Goal: Task Accomplishment & Management: Complete application form

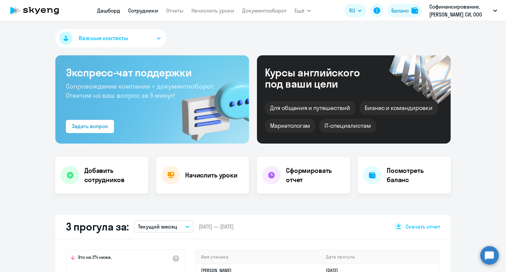
click at [137, 12] on link "Сотрудники" at bounding box center [143, 10] width 30 height 7
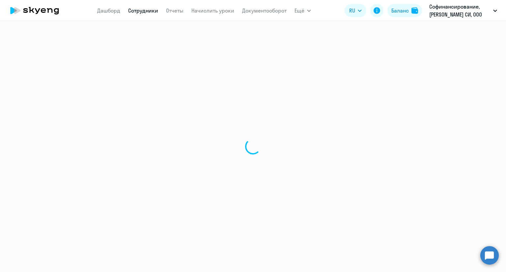
select select "30"
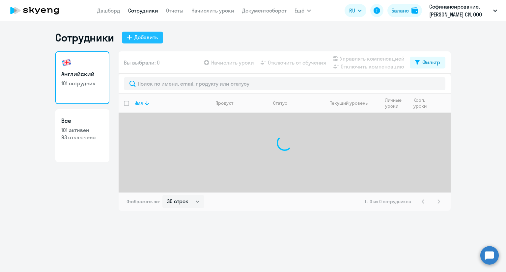
click at [134, 38] on div "Добавить" at bounding box center [145, 37] width 23 height 8
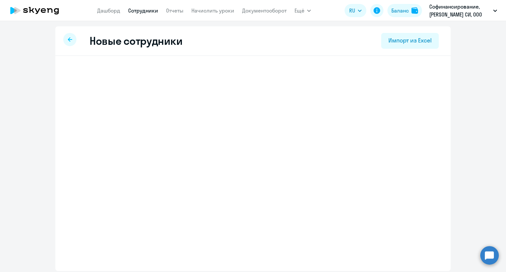
select select "english_adult_not_native_speaker"
select select "3"
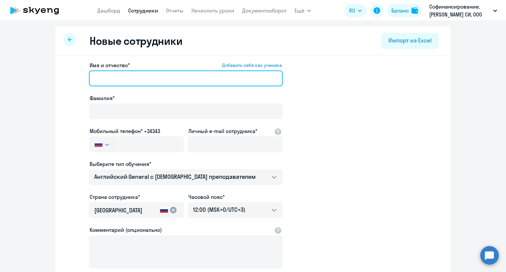
click at [141, 76] on input "Имя и отчество* Добавить себя как ученика" at bounding box center [186, 78] width 194 height 16
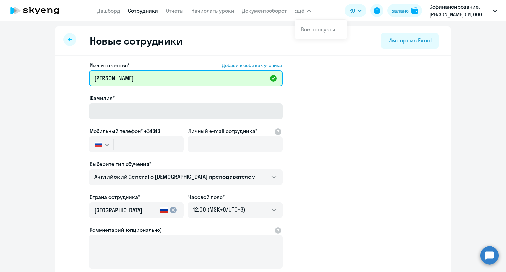
type input "[PERSON_NAME]"
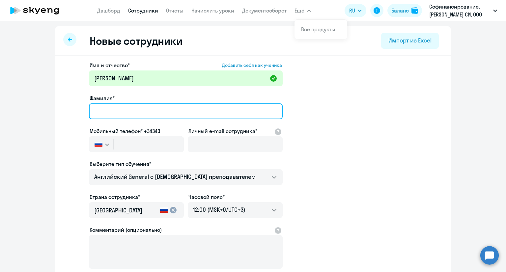
click at [120, 112] on input "Фамилия*" at bounding box center [186, 111] width 194 height 16
type input "[PERSON_NAME]"
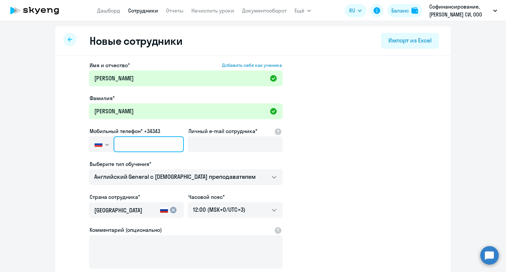
click at [139, 146] on input "text" at bounding box center [149, 144] width 70 height 16
paste input "[PHONE_NUMBER]"
type input "[PHONE_NUMBER]"
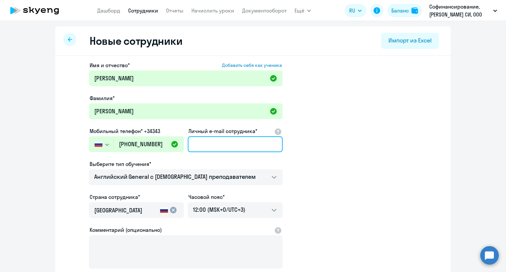
click at [233, 141] on input "Личный e-mail сотрудника*" at bounding box center [235, 144] width 95 height 16
paste input "[EMAIL_ADDRESS][DOMAIN_NAME]"
type input "[EMAIL_ADDRESS][DOMAIN_NAME]"
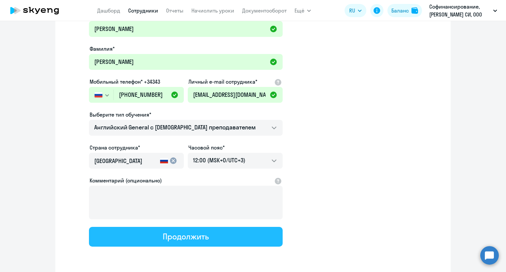
click at [178, 236] on div "Продолжить" at bounding box center [186, 236] width 46 height 11
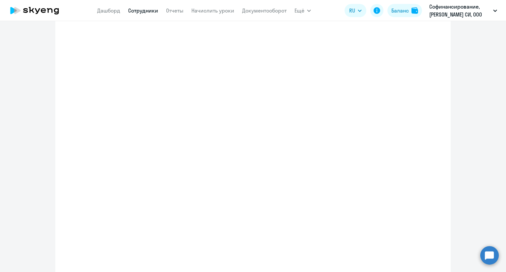
select select "english_adult_not_native_speaker"
select select "3"
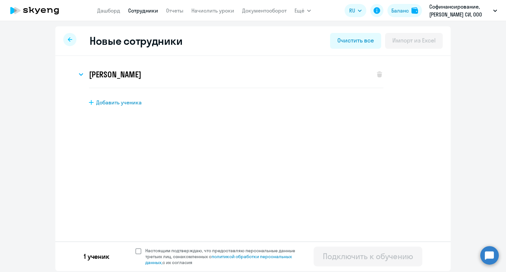
click at [138, 251] on span at bounding box center [138, 251] width 6 height 6
click at [135, 248] on input "Настоящим подтверждаю, что предоставляю персональные данные третьих лиц, ознако…" at bounding box center [135, 247] width 0 height 0
checkbox input "true"
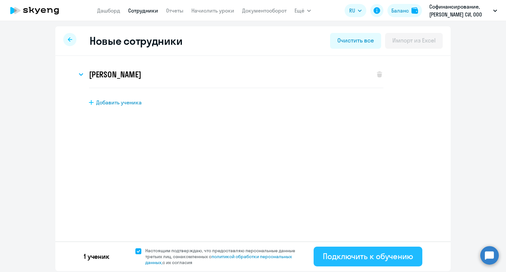
click at [348, 250] on button "Подключить к обучению" at bounding box center [367, 257] width 109 height 20
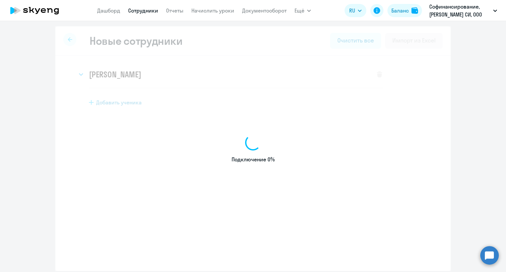
select select "english_adult_not_native_speaker"
select select "3"
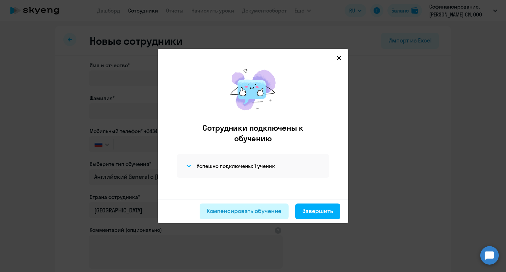
click at [265, 210] on div "Компенсировать обучение" at bounding box center [244, 211] width 75 height 9
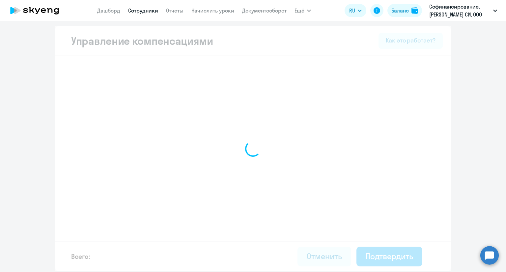
select select "MONTHLY"
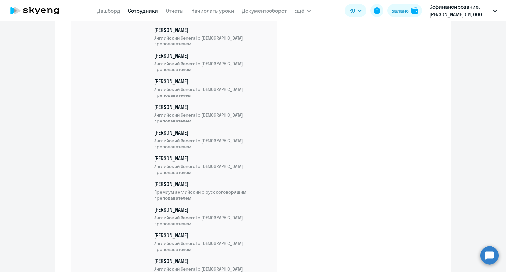
scroll to position [2766, 0]
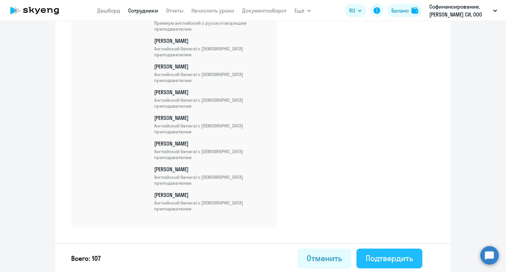
click at [371, 254] on div "Подтвердить" at bounding box center [388, 258] width 47 height 11
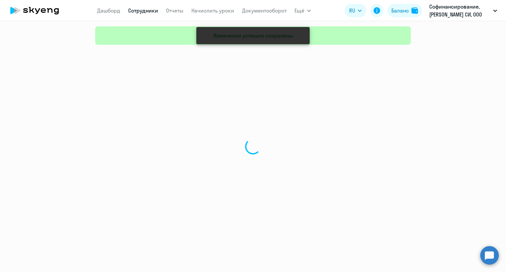
select select "30"
